Goal: Task Accomplishment & Management: Use online tool/utility

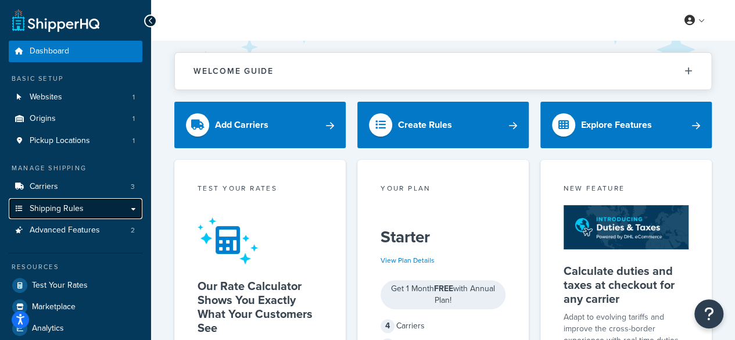
click at [86, 207] on link "Shipping Rules" at bounding box center [76, 208] width 134 height 21
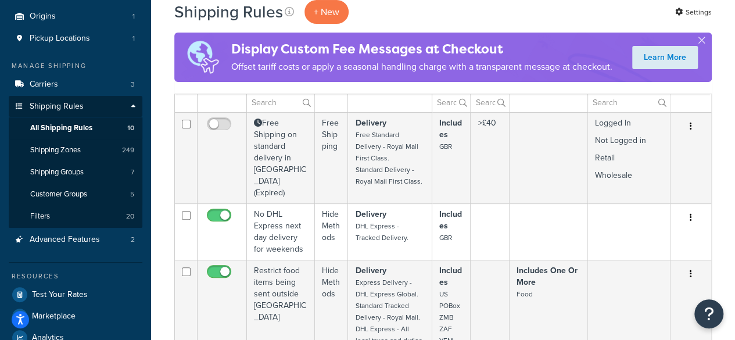
scroll to position [105, 0]
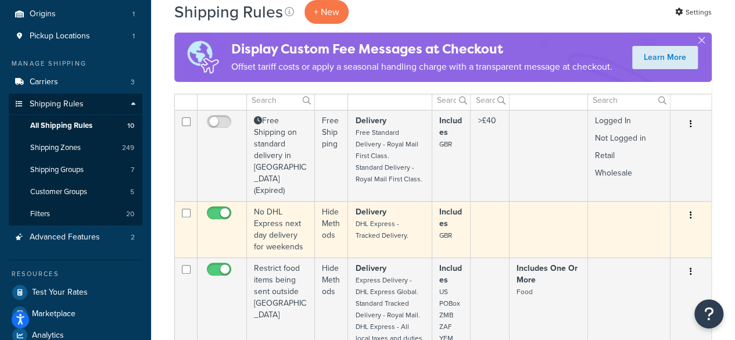
click at [365, 220] on small "DHL Express - Tracked Delivery." at bounding box center [381, 229] width 53 height 22
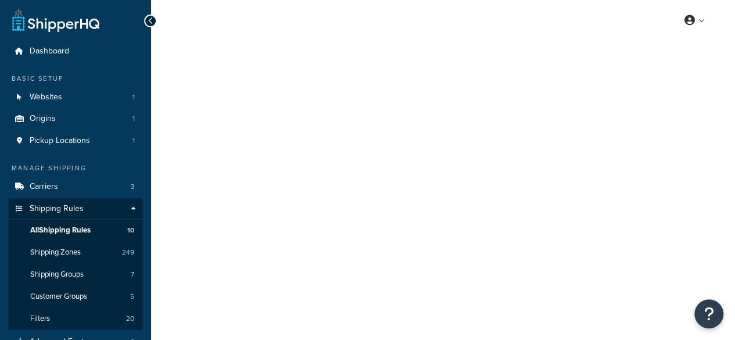
select select "HIDE"
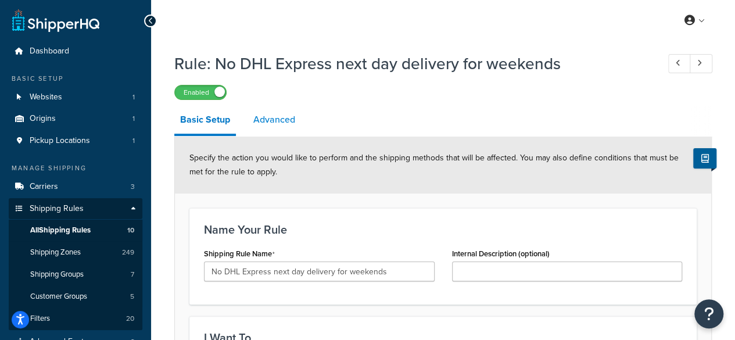
click at [268, 126] on link "Advanced" at bounding box center [273, 120] width 53 height 28
